Goal: Task Accomplishment & Management: Use online tool/utility

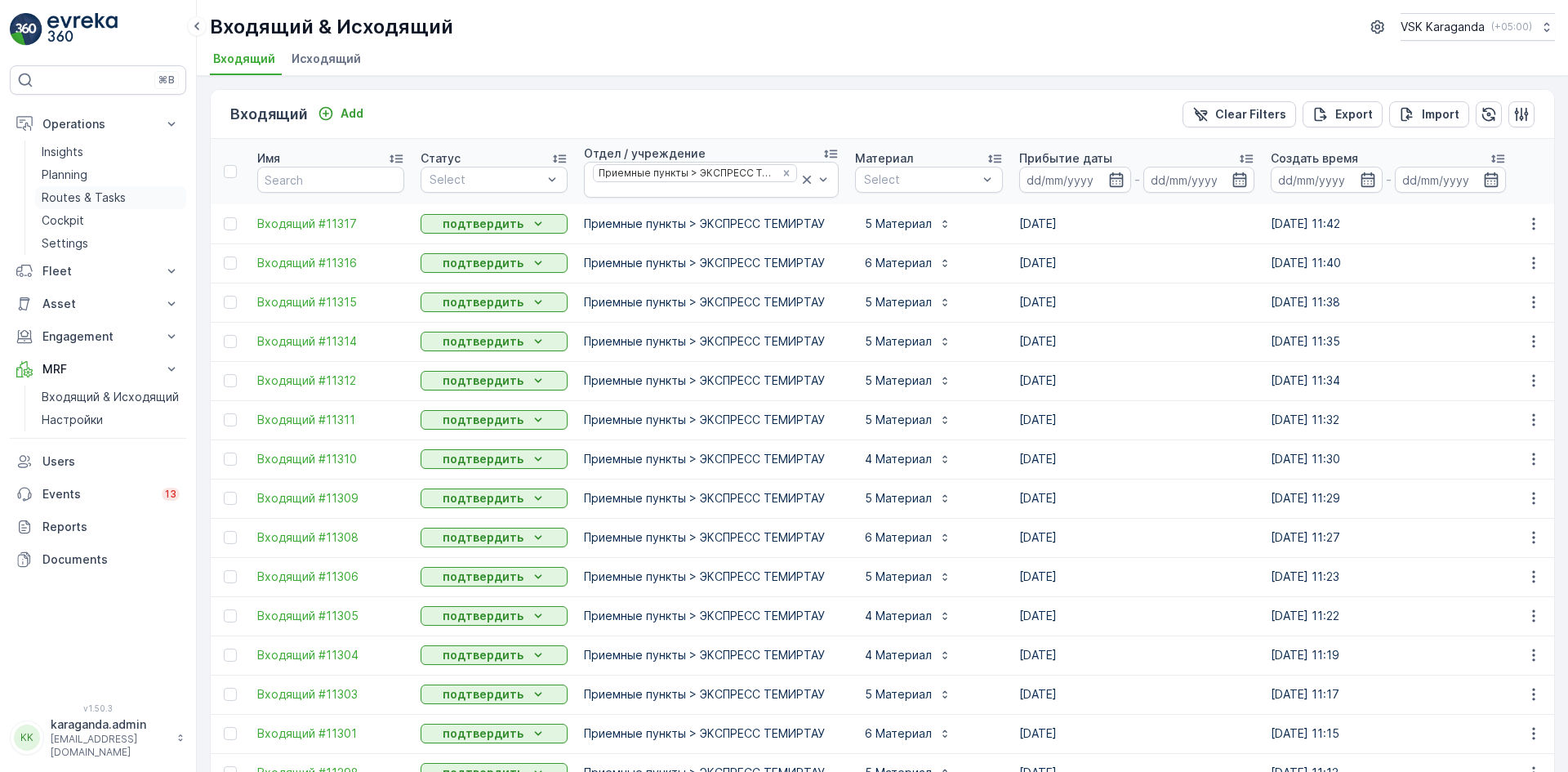
click at [70, 192] on p "Routes & Tasks" at bounding box center [83, 197] width 84 height 16
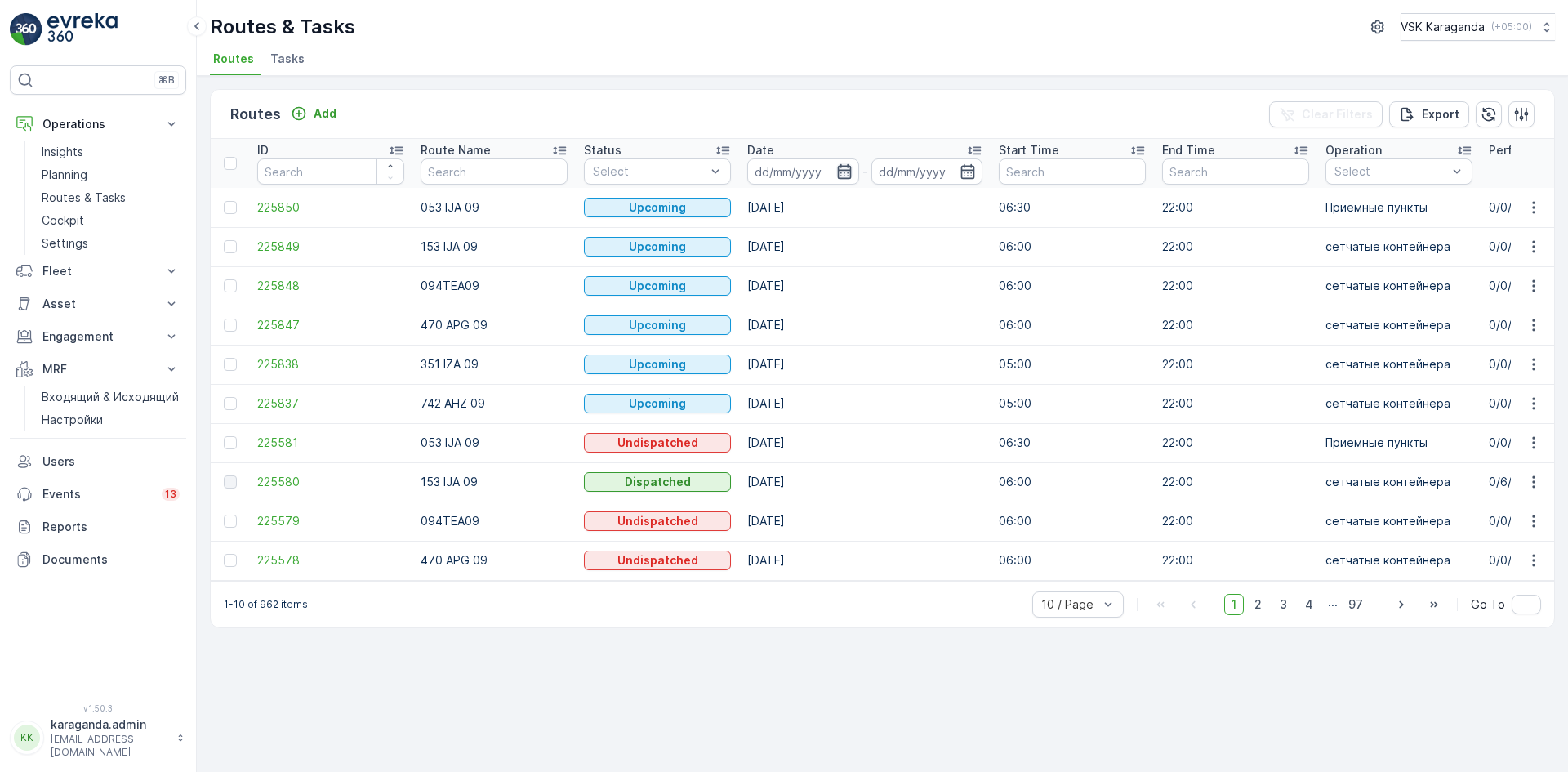
click at [837, 177] on icon "button" at bounding box center [844, 171] width 16 height 16
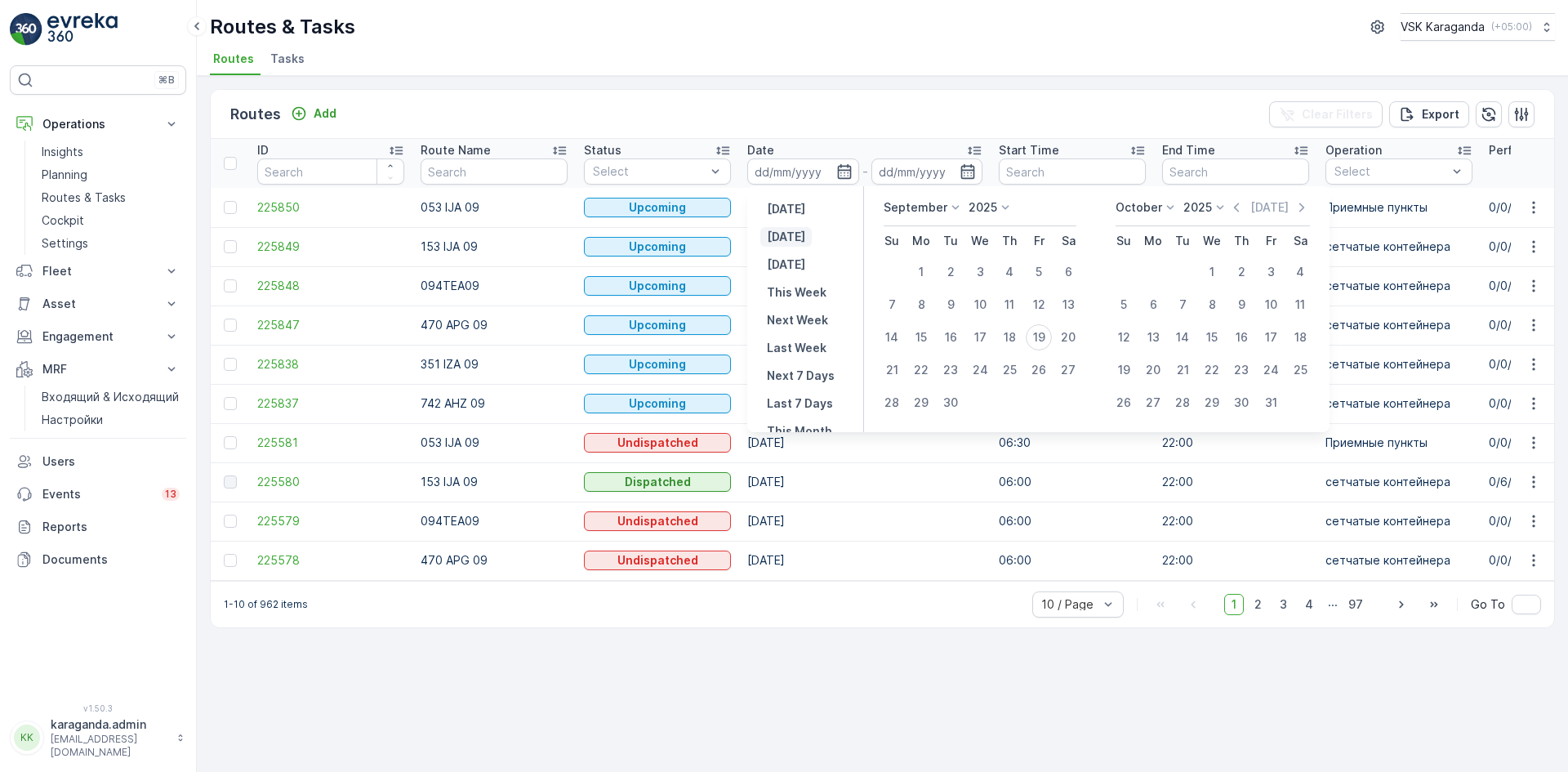
click at [794, 234] on p "[DATE]" at bounding box center [786, 236] width 38 height 16
type input "[DATE]"
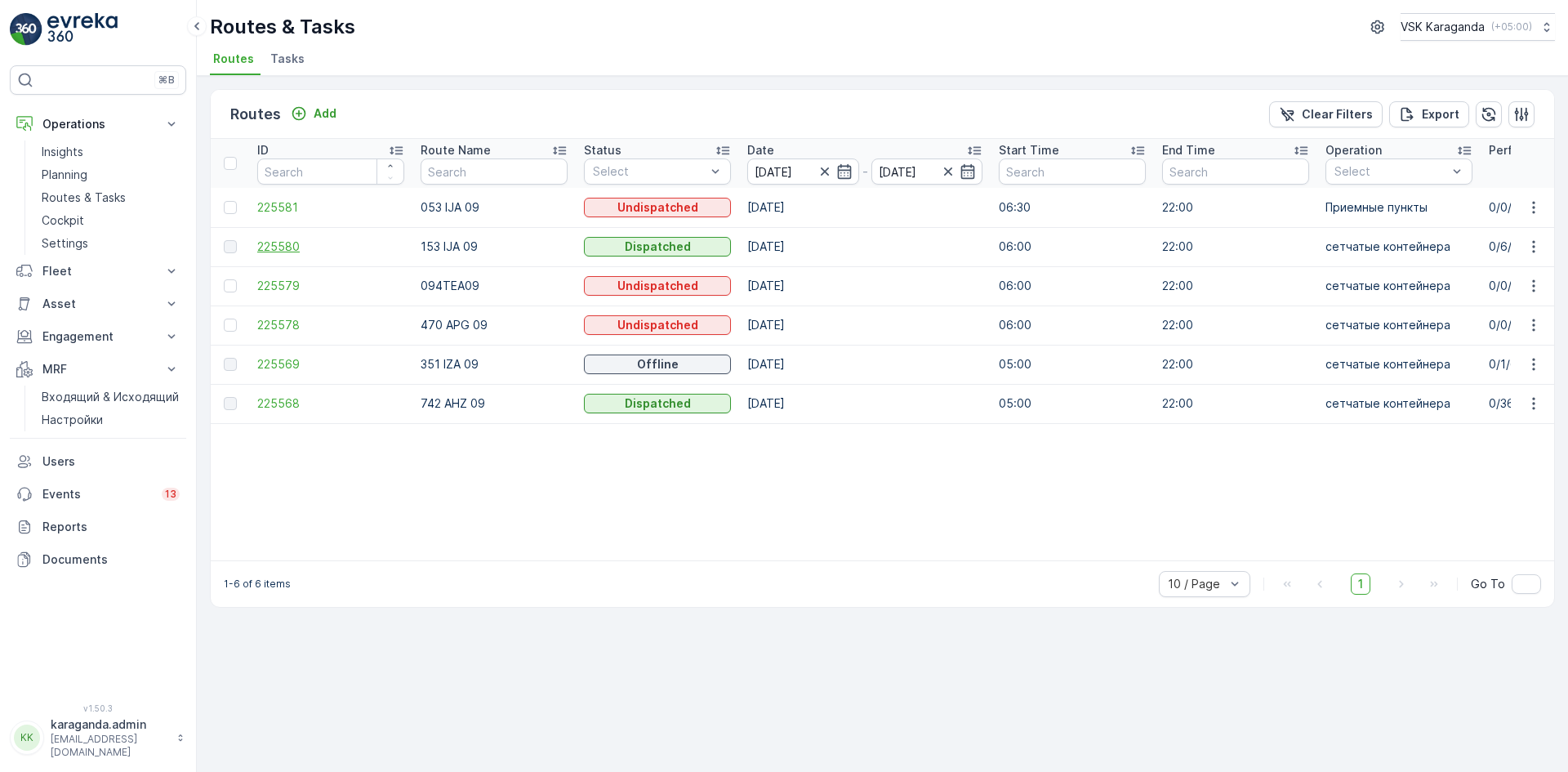
click at [267, 246] on span "225580" at bounding box center [331, 246] width 147 height 16
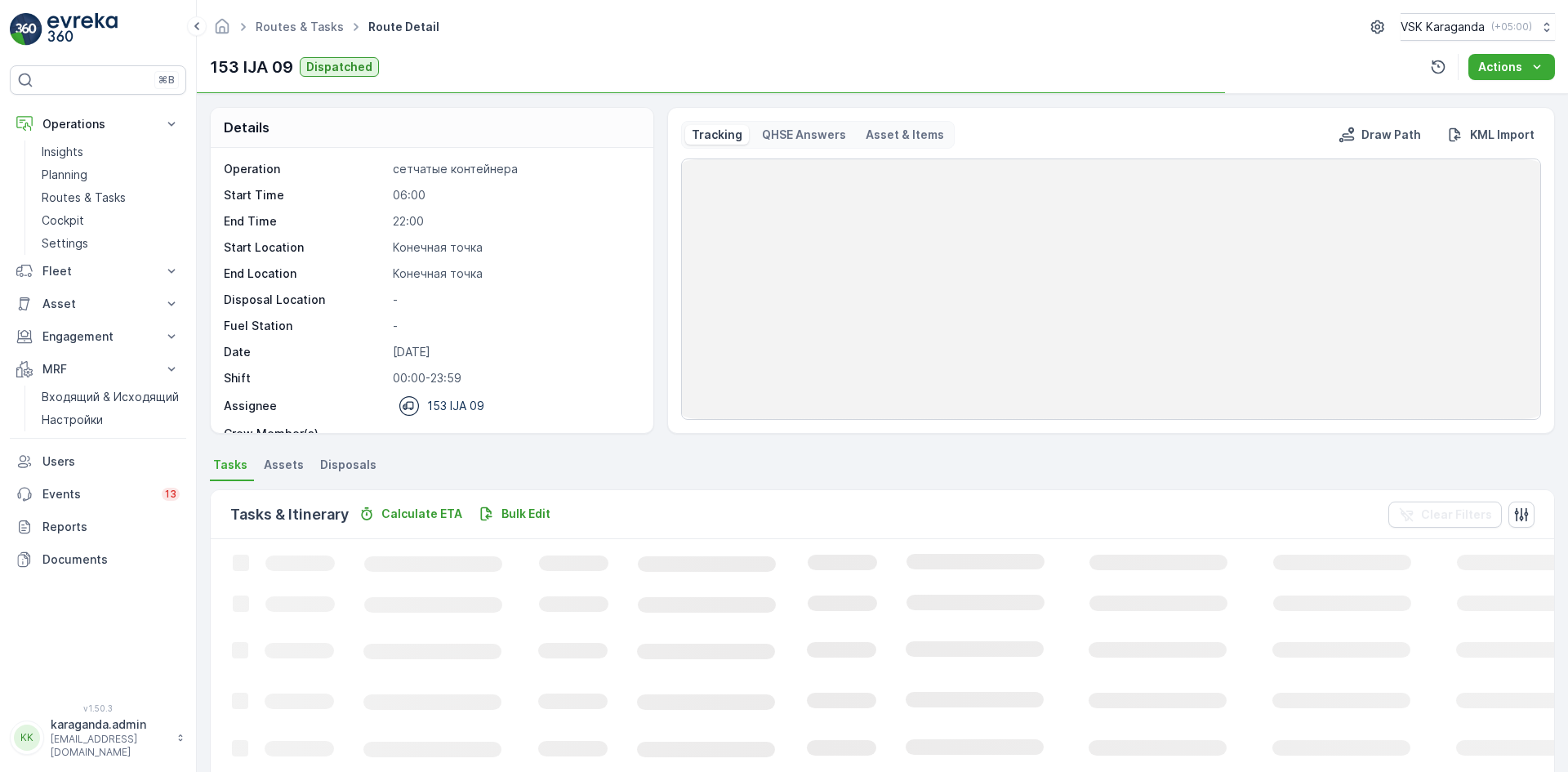
click at [356, 463] on span "Disposals" at bounding box center [348, 464] width 57 height 16
